Goal: Task Accomplishment & Management: Use online tool/utility

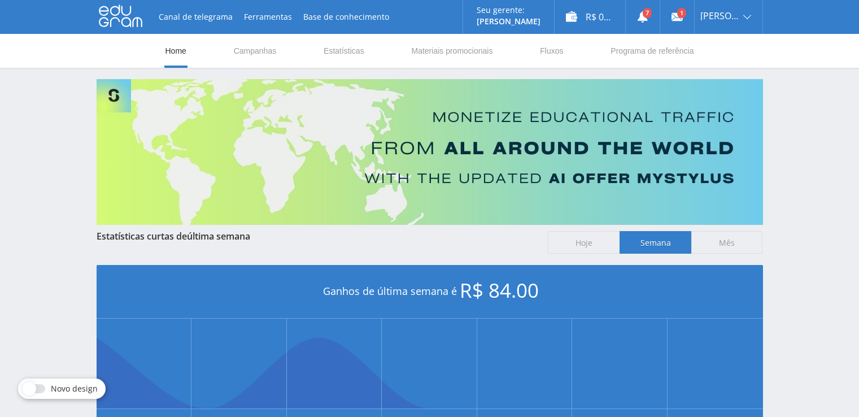
scroll to position [253, 0]
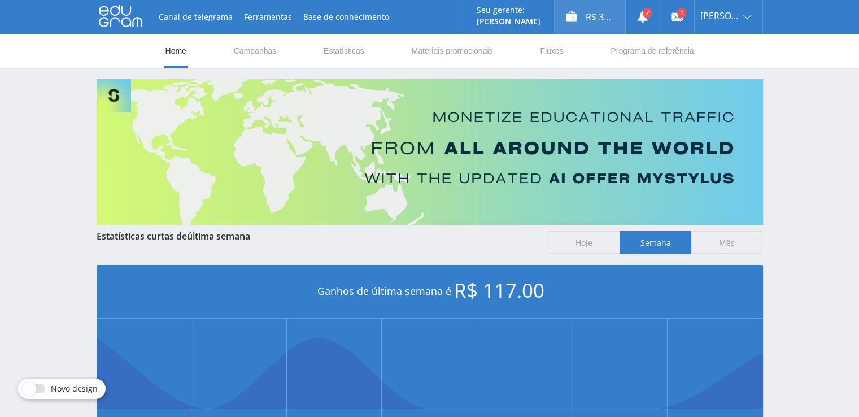
click at [599, 20] on div "R$ 33.00" at bounding box center [589, 17] width 71 height 34
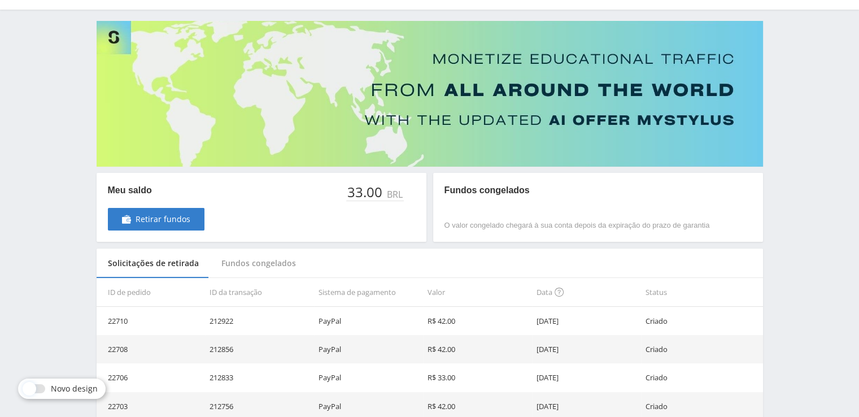
scroll to position [56, 0]
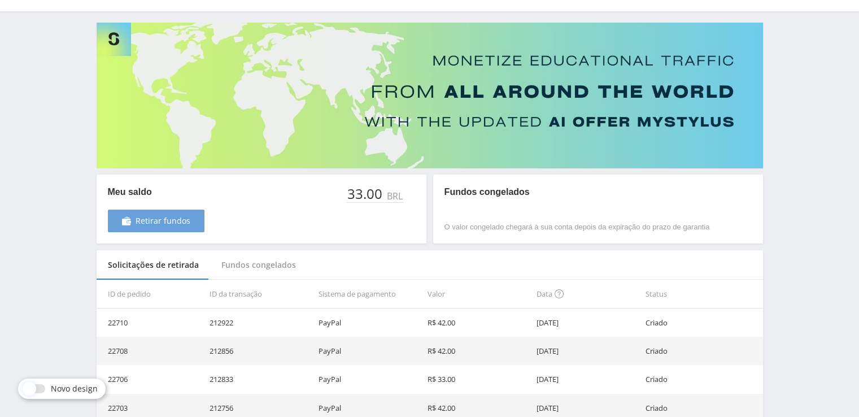
click at [156, 217] on span "Retirar fundos" at bounding box center [162, 220] width 55 height 9
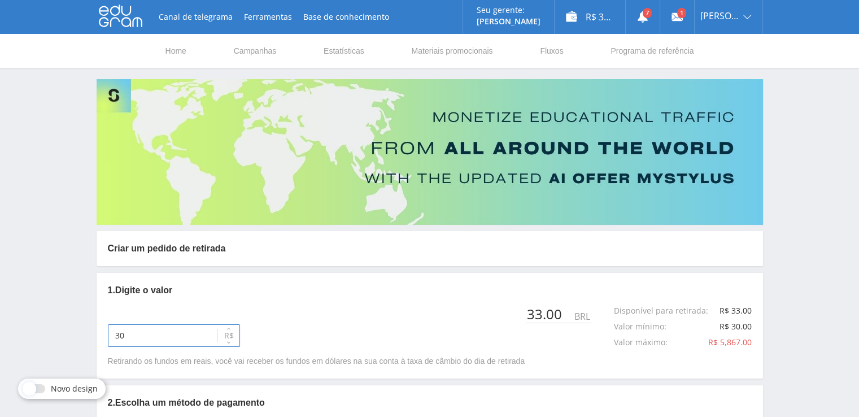
click at [164, 338] on input "30" at bounding box center [174, 335] width 132 height 23
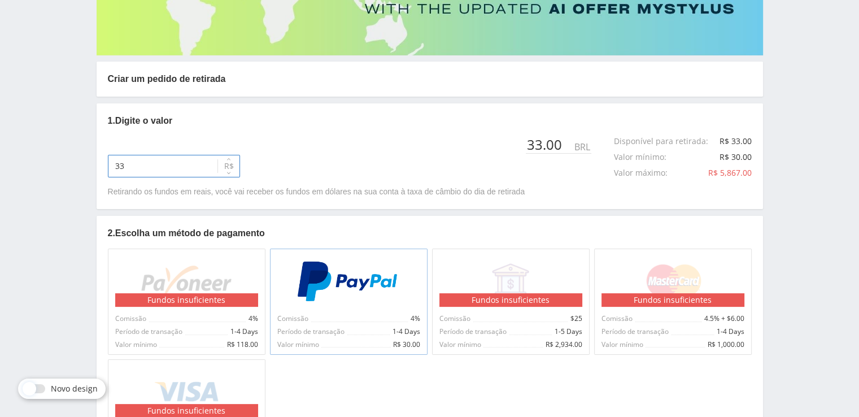
type input "33"
click at [343, 285] on img at bounding box center [348, 281] width 104 height 41
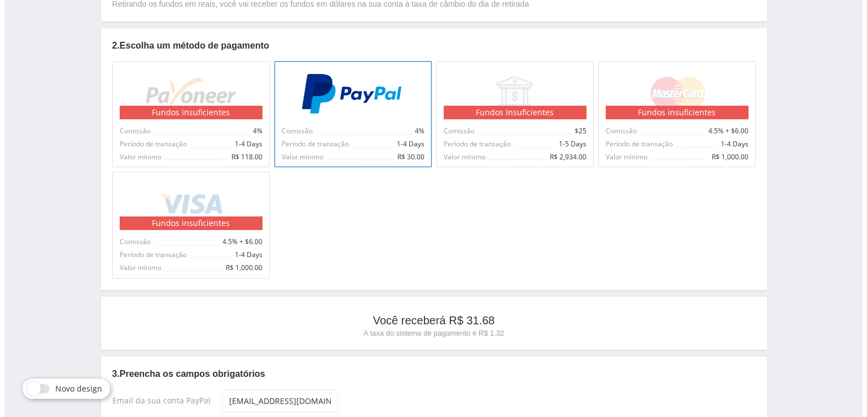
scroll to position [452, 0]
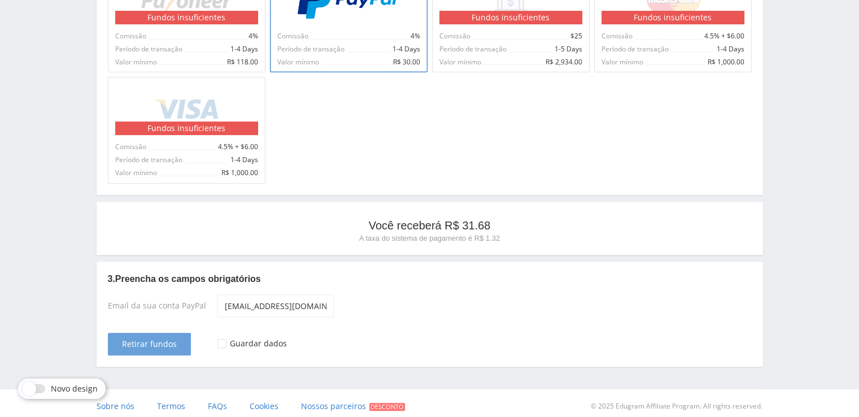
click at [134, 339] on span "Retirar fundos" at bounding box center [149, 343] width 55 height 9
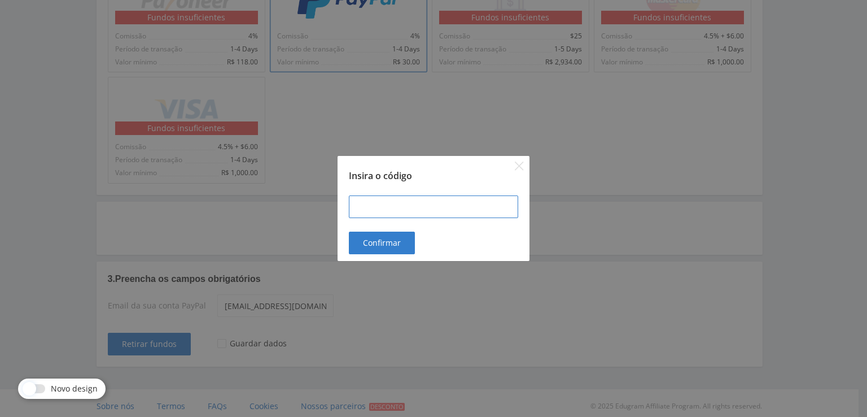
click at [393, 198] on input at bounding box center [433, 206] width 169 height 23
type input "101418"
click at [387, 239] on span "Confirmar" at bounding box center [382, 242] width 38 height 9
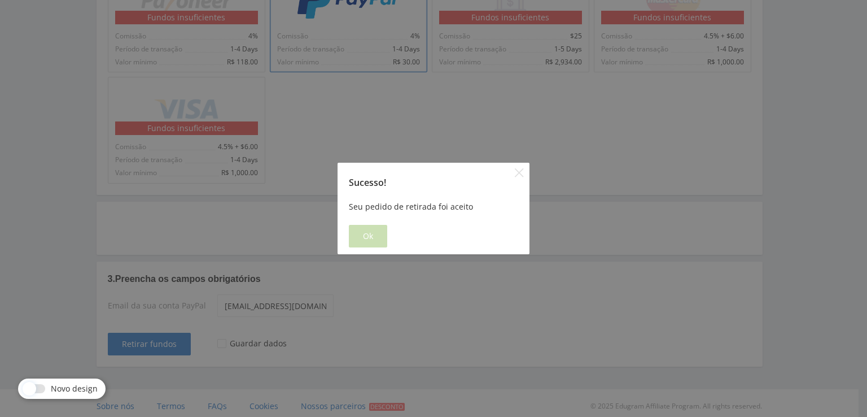
click at [370, 240] on span "Ok" at bounding box center [368, 235] width 10 height 9
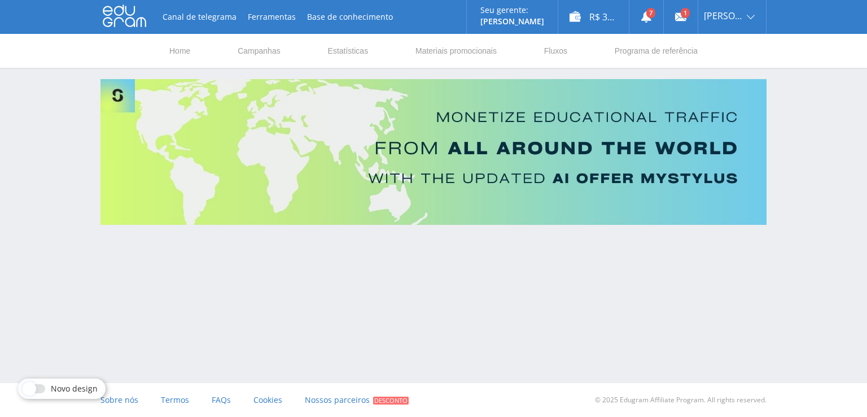
scroll to position [0, 0]
